Goal: Information Seeking & Learning: Find specific fact

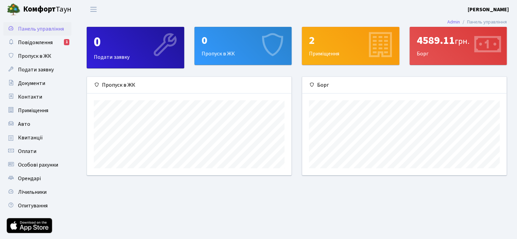
scroll to position [98, 204]
click at [39, 136] on span "Квитанції" at bounding box center [30, 137] width 25 height 7
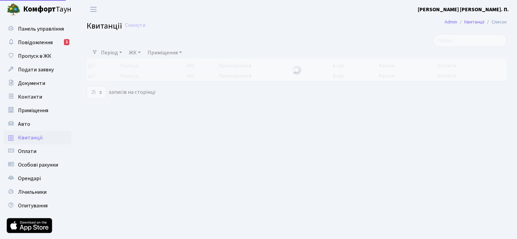
select select "25"
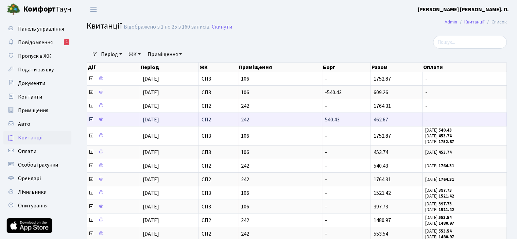
click at [343, 121] on td "540.43" at bounding box center [346, 119] width 49 height 14
click at [91, 116] on icon at bounding box center [90, 118] width 5 height 5
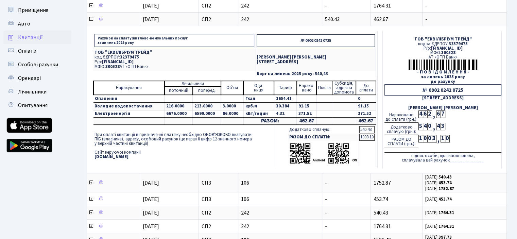
scroll to position [102, 0]
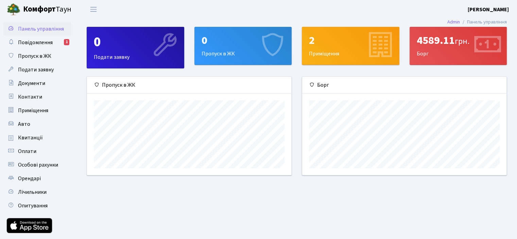
scroll to position [98, 204]
click at [37, 132] on link "Квитанції" at bounding box center [37, 138] width 68 height 14
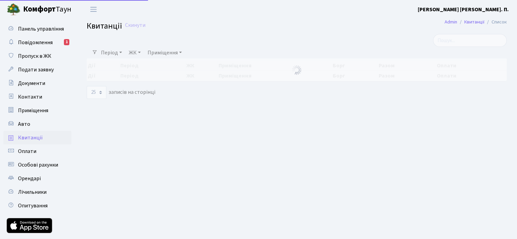
select select "25"
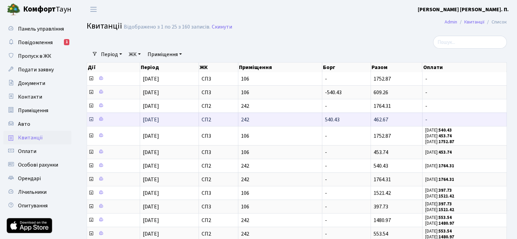
click at [90, 117] on icon at bounding box center [90, 118] width 5 height 5
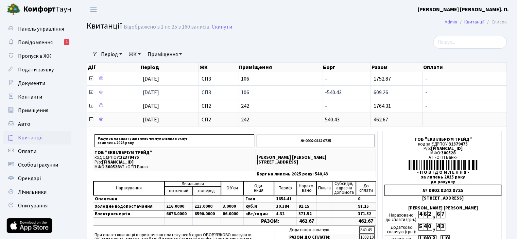
click at [92, 91] on icon at bounding box center [90, 91] width 5 height 5
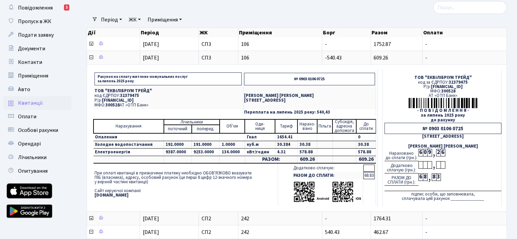
scroll to position [34, 0]
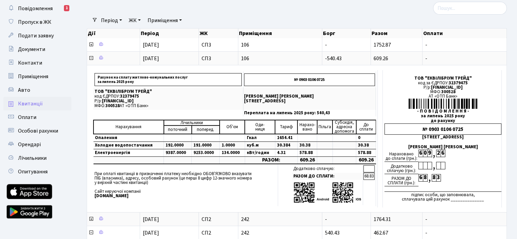
click at [160, 6] on div at bounding box center [225, 8] width 287 height 13
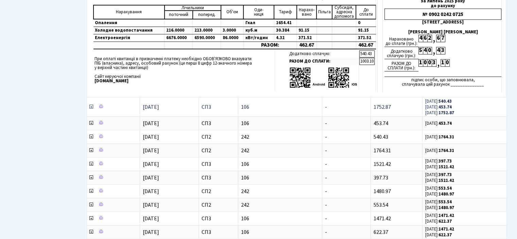
scroll to position [340, 0]
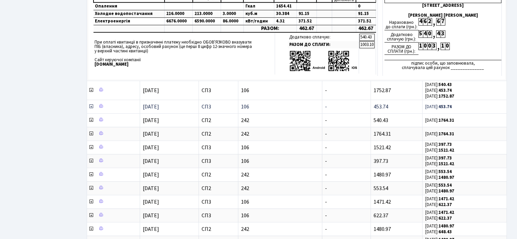
click at [91, 104] on icon at bounding box center [90, 106] width 5 height 5
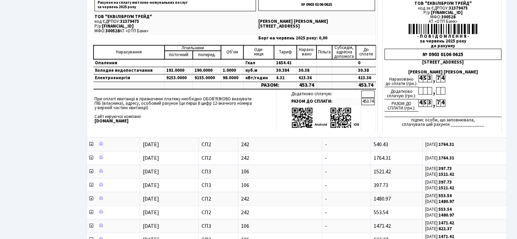
scroll to position [509, 0]
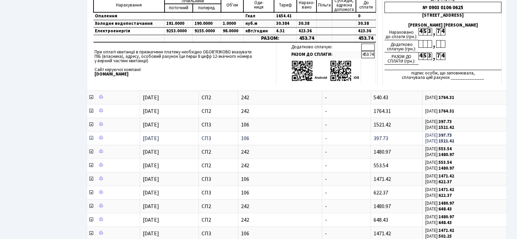
click at [90, 135] on icon at bounding box center [90, 137] width 5 height 5
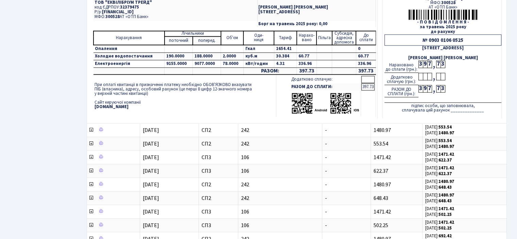
scroll to position [679, 0]
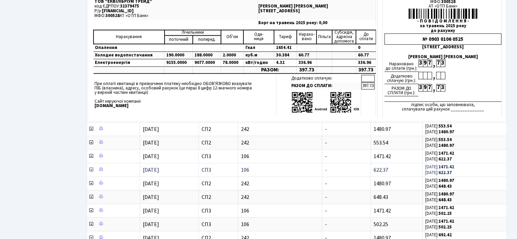
click at [90, 167] on icon at bounding box center [90, 169] width 5 height 5
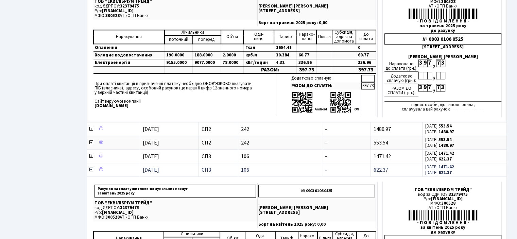
click at [91, 167] on icon at bounding box center [90, 169] width 5 height 5
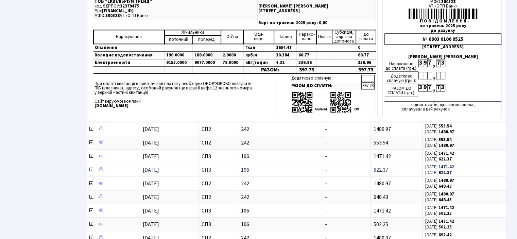
click at [91, 167] on icon at bounding box center [90, 169] width 5 height 5
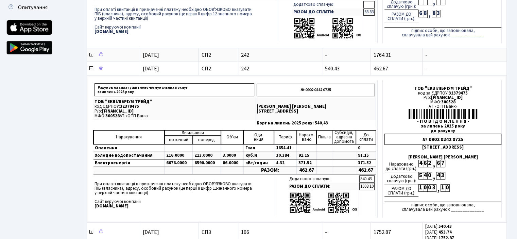
scroll to position [238, 0]
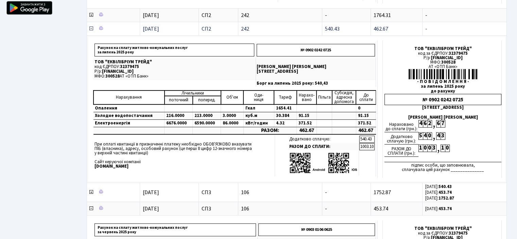
click at [92, 26] on icon at bounding box center [90, 28] width 5 height 5
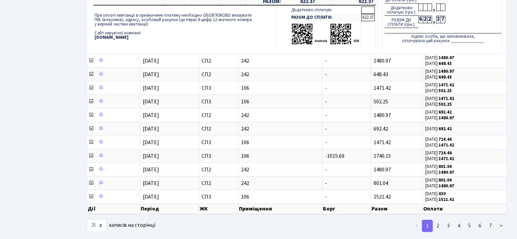
scroll to position [803, 0]
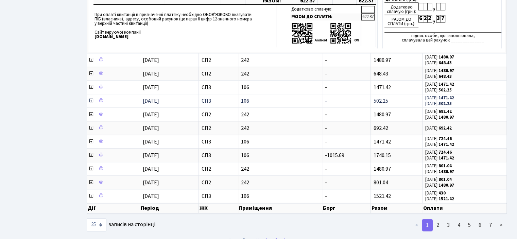
click at [90, 98] on icon at bounding box center [90, 100] width 5 height 5
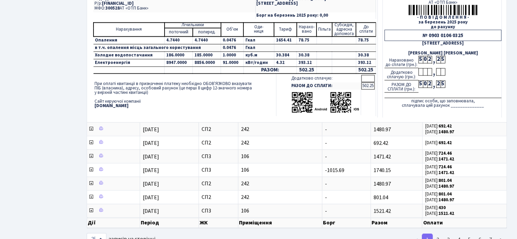
scroll to position [956, 0]
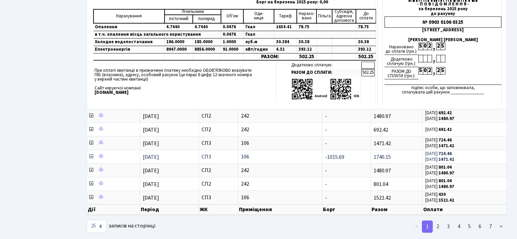
click at [91, 154] on icon at bounding box center [90, 156] width 5 height 5
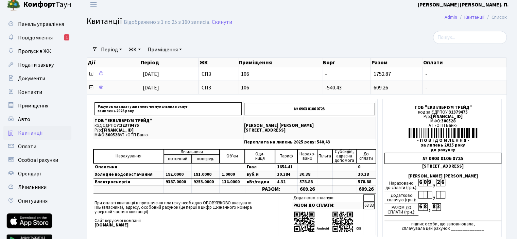
scroll to position [0, 0]
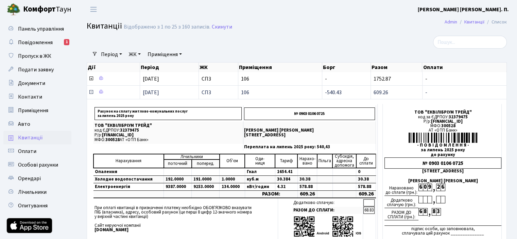
click at [90, 91] on icon at bounding box center [90, 91] width 5 height 5
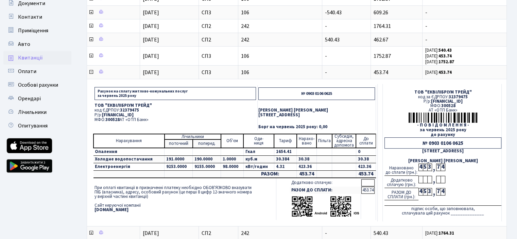
scroll to position [102, 0]
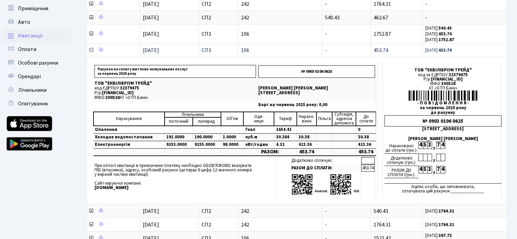
click at [92, 50] on icon at bounding box center [90, 49] width 5 height 5
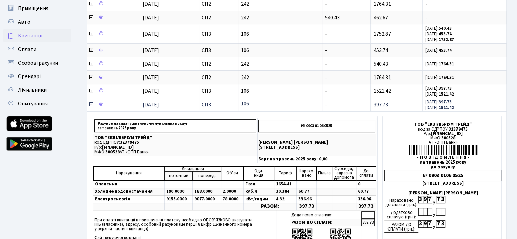
click at [91, 102] on icon at bounding box center [90, 104] width 5 height 5
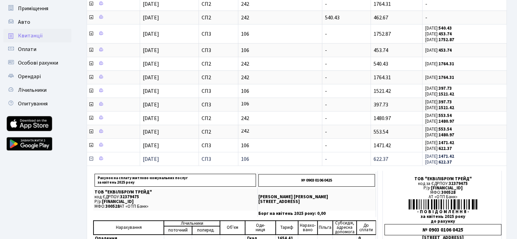
click at [91, 156] on icon at bounding box center [90, 158] width 5 height 5
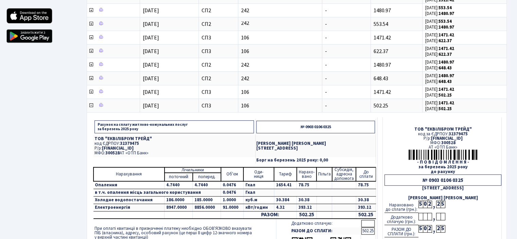
scroll to position [238, 0]
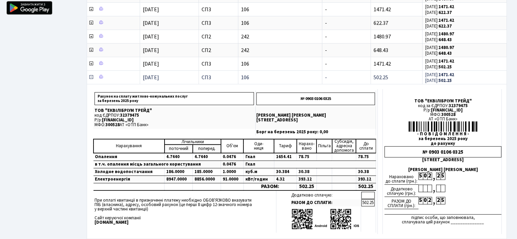
click at [91, 74] on icon at bounding box center [90, 76] width 5 height 5
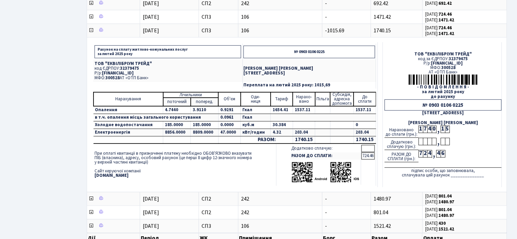
scroll to position [338, 0]
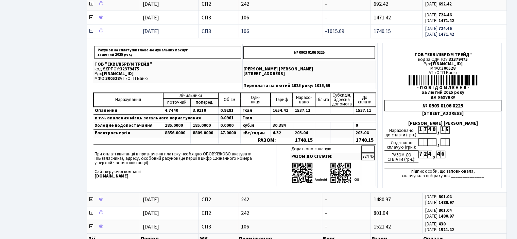
click at [90, 28] on icon at bounding box center [90, 30] width 5 height 5
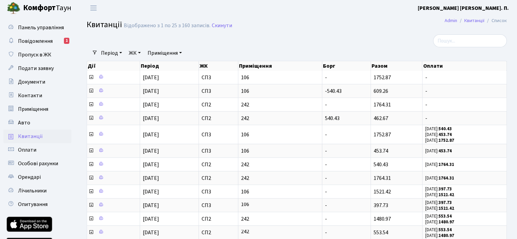
scroll to position [0, 0]
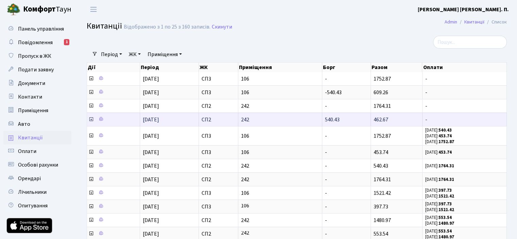
click at [90, 118] on icon at bounding box center [90, 118] width 5 height 5
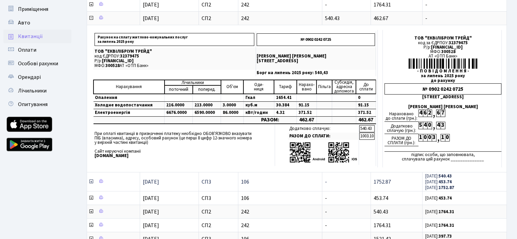
scroll to position [102, 0]
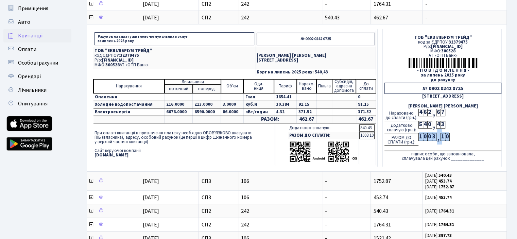
drag, startPoint x: 419, startPoint y: 134, endPoint x: 450, endPoint y: 134, distance: 30.9
click at [450, 134] on div "РАЗОМ ДО СПЛАТИ (грн.): 1 0 0 3 , 1 0" at bounding box center [442, 139] width 117 height 12
copy div "1 0 0 3 , 1 0"
click at [352, 60] on p "Столичне шосе, 1А, кв. 242" at bounding box center [315, 60] width 118 height 4
drag, startPoint x: 427, startPoint y: 88, endPoint x: 464, endPoint y: 85, distance: 37.1
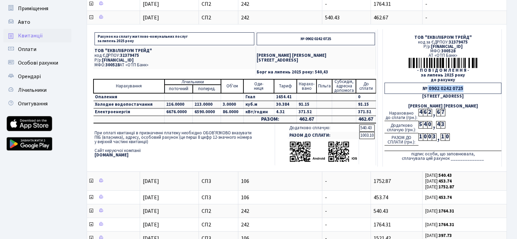
click at [464, 85] on div "№ 0902 0242 0725" at bounding box center [442, 88] width 117 height 11
copy div "0902 0242 0725"
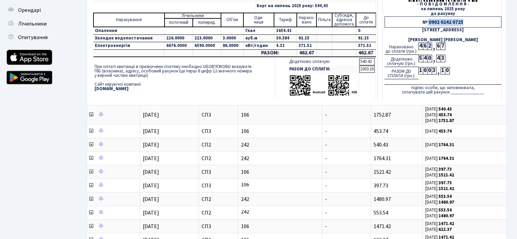
scroll to position [170, 0]
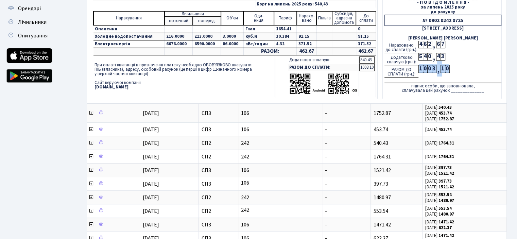
drag, startPoint x: 420, startPoint y: 66, endPoint x: 449, endPoint y: 65, distance: 29.6
click at [449, 65] on div "РАЗОМ ДО СПЛАТИ (грн.): 1 0 0 3 , 1 0" at bounding box center [442, 71] width 117 height 12
copy div "1 0 0 3 , 1 0"
click at [238, 90] on td "При оплаті квитанції в призначенні платежу необхідно ОБОВ'ЯЗКОВО вказувати ПІБ …" at bounding box center [183, 76] width 181 height 42
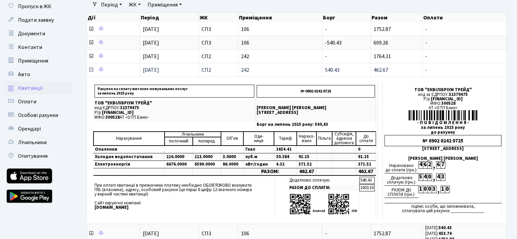
scroll to position [68, 0]
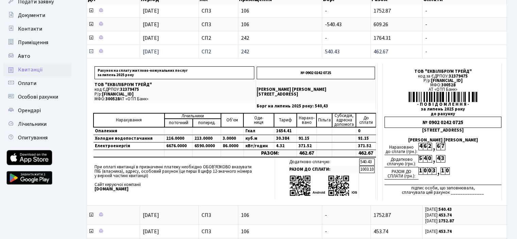
drag, startPoint x: 324, startPoint y: 51, endPoint x: 346, endPoint y: 50, distance: 21.4
click at [346, 50] on td "540.43" at bounding box center [346, 51] width 49 height 14
drag, startPoint x: 342, startPoint y: 50, endPoint x: 313, endPoint y: 49, distance: 28.9
click at [313, 49] on tr "01.07.2025 СП2 242 540.43 462.67 -" at bounding box center [296, 51] width 419 height 14
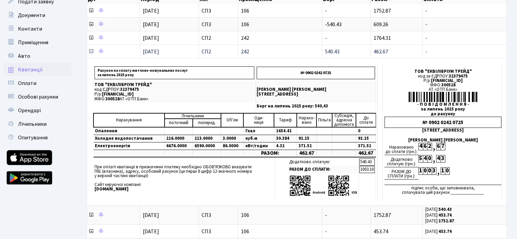
click at [343, 49] on td "540.43" at bounding box center [346, 51] width 49 height 14
